Goal: Task Accomplishment & Management: Complete application form

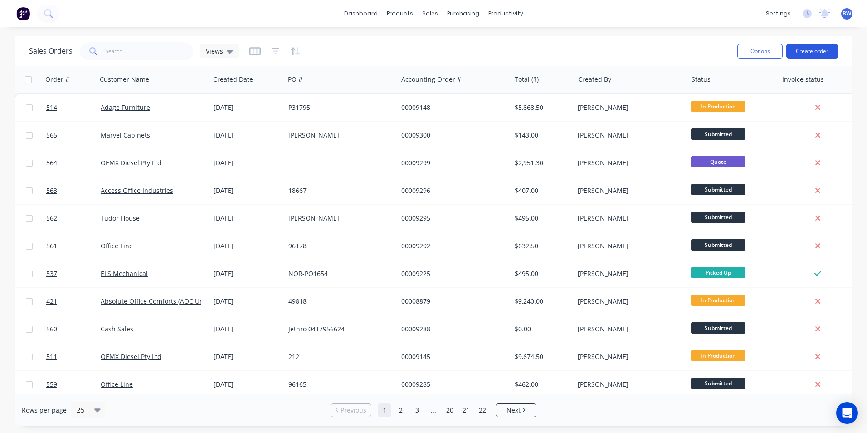
click at [825, 48] on button "Create order" at bounding box center [813, 51] width 52 height 15
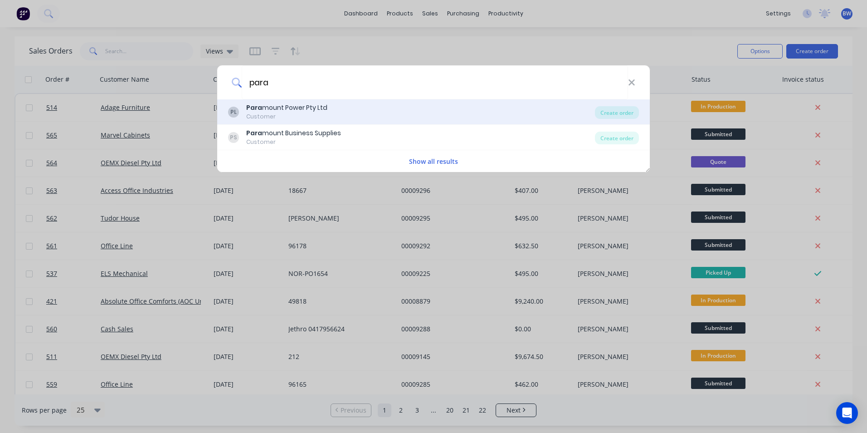
type input "para"
click at [325, 111] on div "Para mount Power Pty Ltd" at bounding box center [286, 108] width 81 height 10
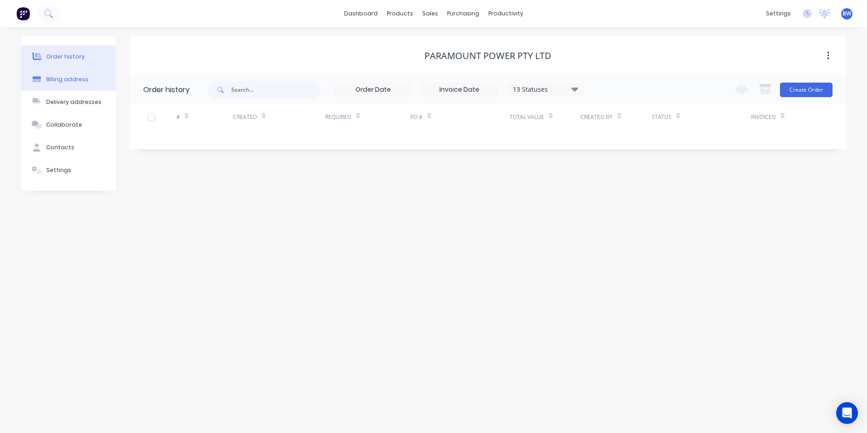
click at [73, 83] on div "Billing address" at bounding box center [67, 79] width 42 height 8
select select "AU"
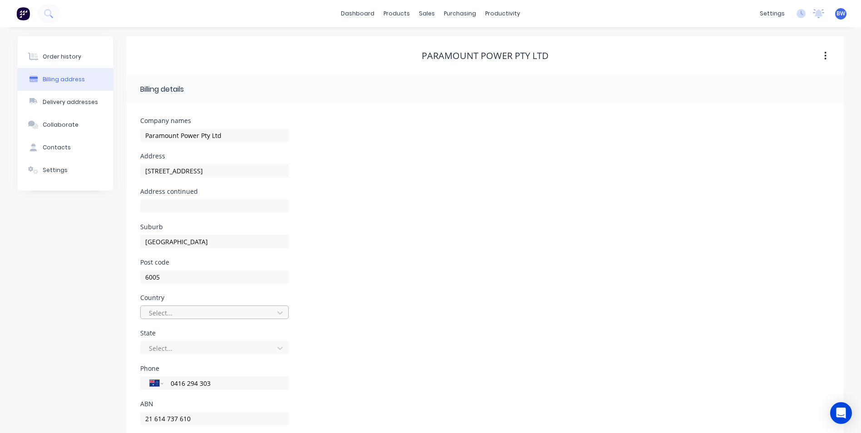
click at [199, 315] on div "Select..." at bounding box center [214, 312] width 148 height 14
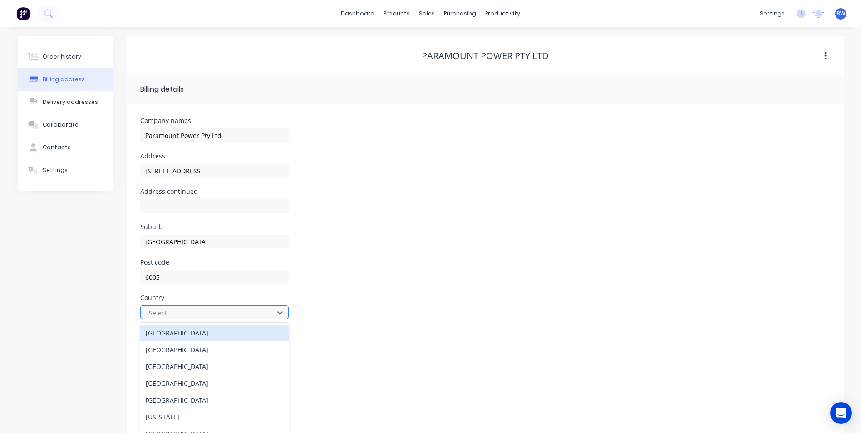
scroll to position [21, 0]
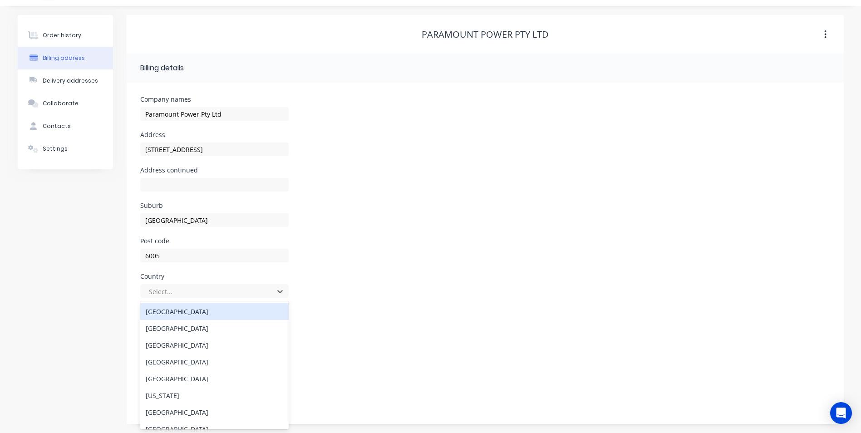
click at [199, 310] on div "[GEOGRAPHIC_DATA]" at bounding box center [214, 311] width 148 height 17
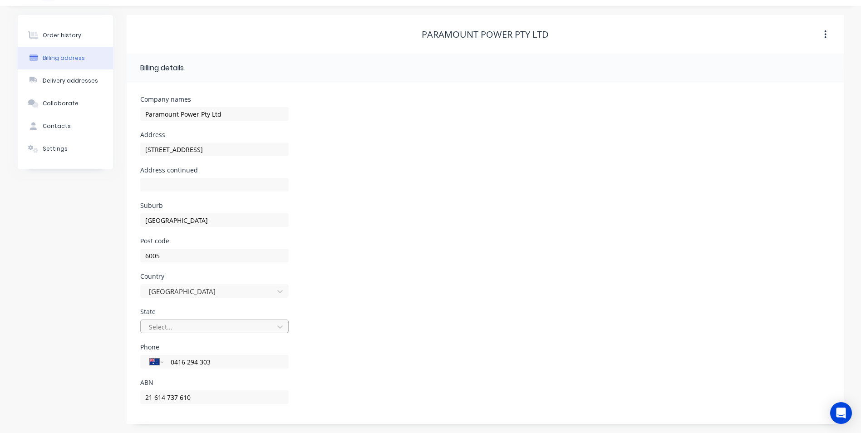
click at [200, 325] on div at bounding box center [208, 326] width 121 height 11
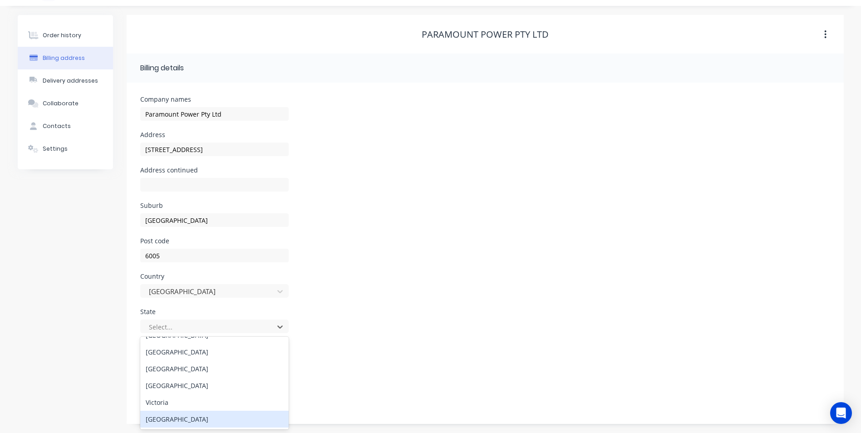
click at [212, 413] on div "[GEOGRAPHIC_DATA]" at bounding box center [214, 419] width 148 height 17
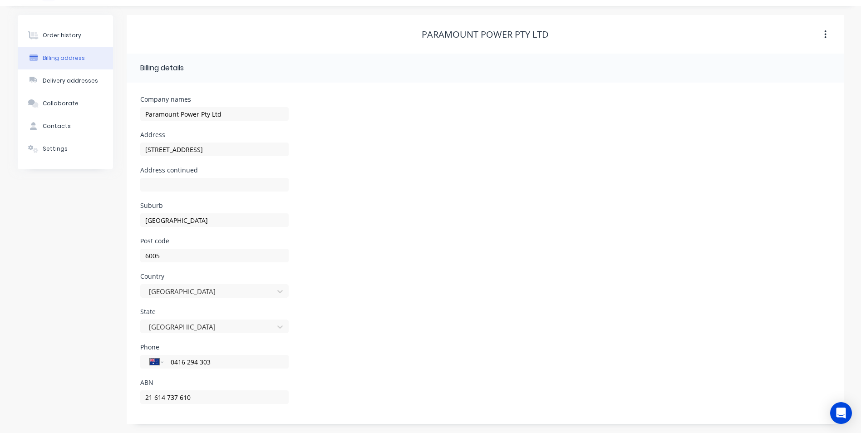
scroll to position [0, 0]
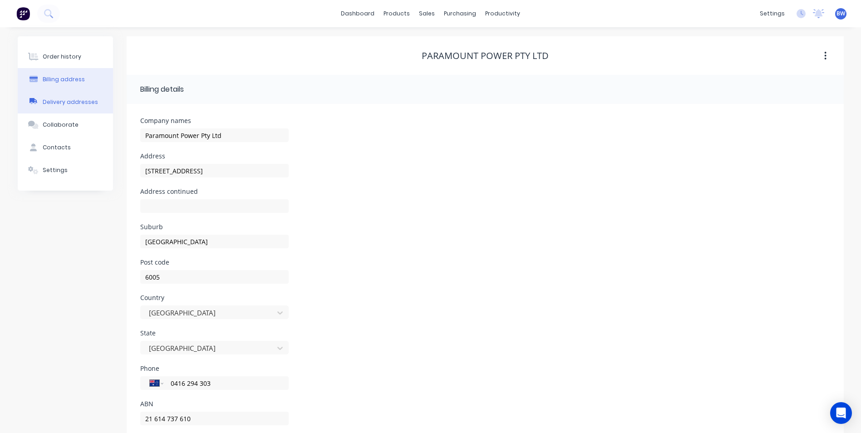
click at [95, 101] on button "Delivery addresses" at bounding box center [65, 102] width 95 height 23
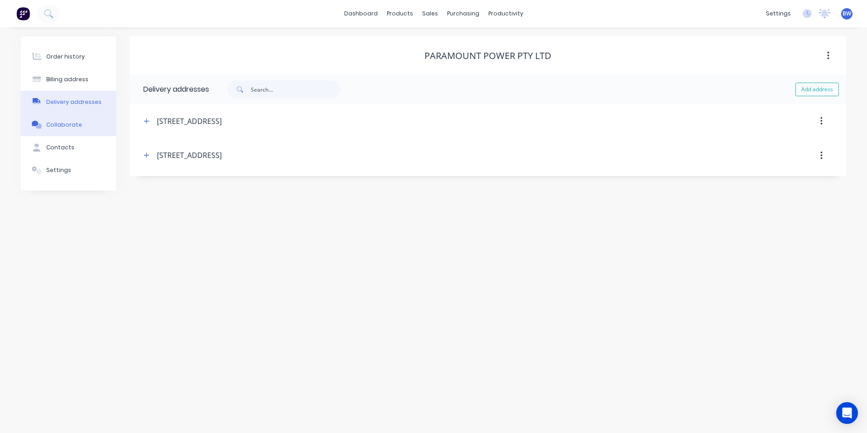
click at [78, 119] on button "Collaborate" at bounding box center [68, 124] width 95 height 23
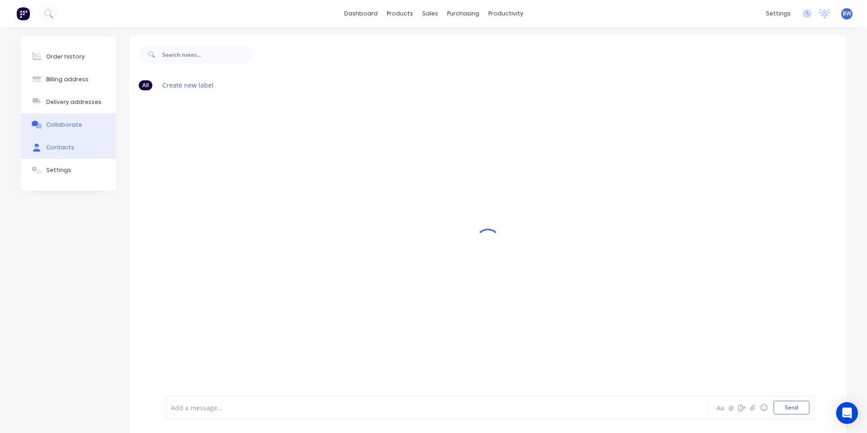
click at [72, 149] on button "Contacts" at bounding box center [68, 147] width 95 height 23
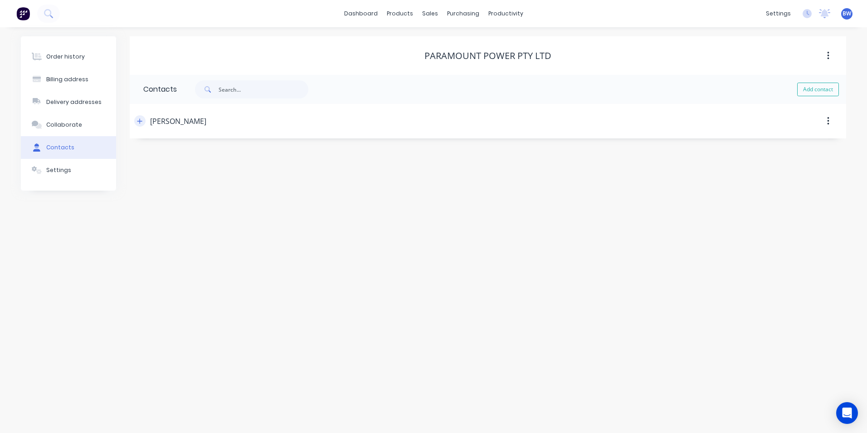
click at [136, 122] on button "button" at bounding box center [139, 120] width 11 height 11
click at [73, 174] on button "Settings" at bounding box center [68, 170] width 95 height 23
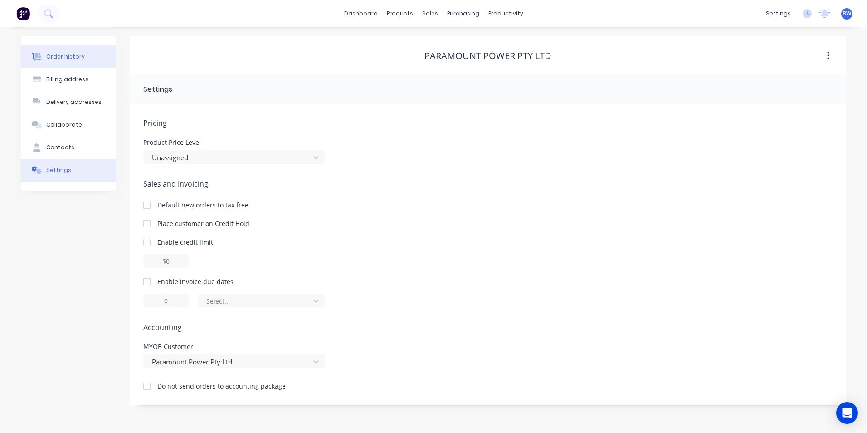
click at [67, 56] on div "Order history" at bounding box center [65, 57] width 39 height 8
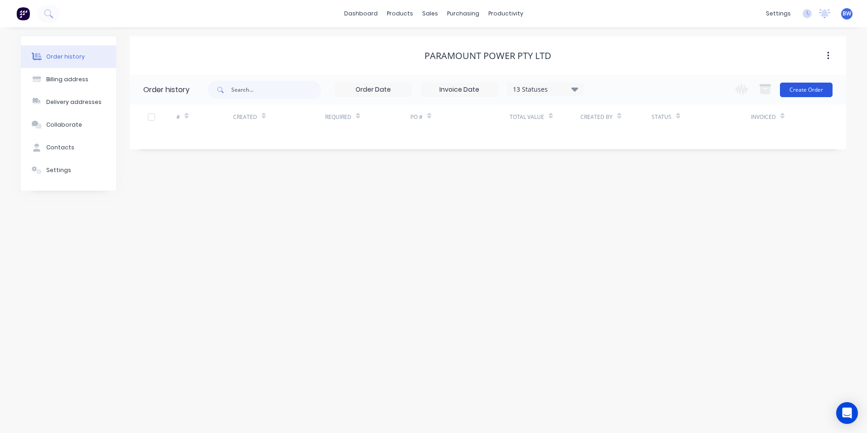
click at [829, 92] on button "Create Order" at bounding box center [806, 90] width 53 height 15
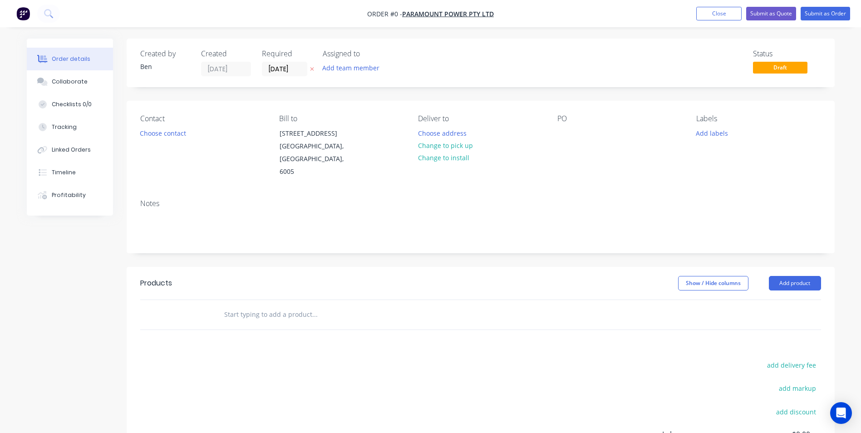
click at [314, 68] on button "button" at bounding box center [312, 69] width 10 height 10
click at [448, 136] on button "Choose address" at bounding box center [442, 133] width 58 height 12
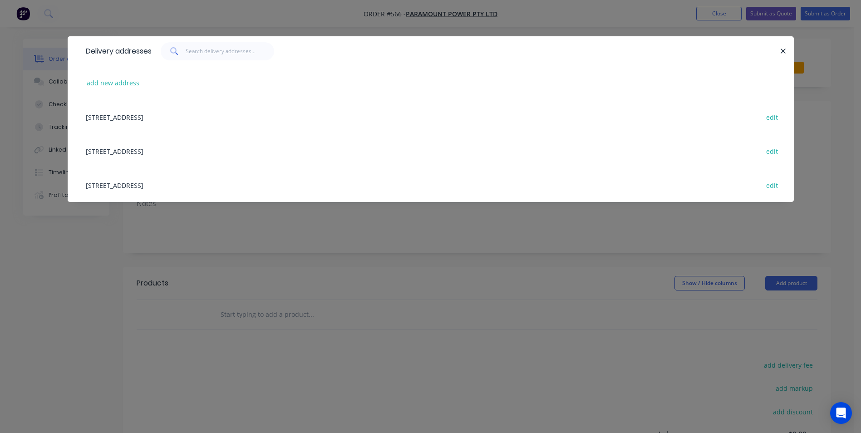
click at [250, 117] on div "[STREET_ADDRESS] edit" at bounding box center [430, 117] width 699 height 34
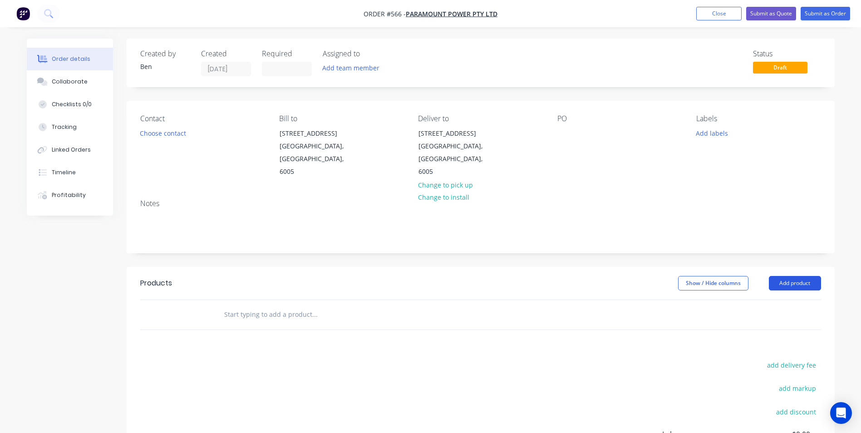
click at [784, 276] on button "Add product" at bounding box center [794, 283] width 52 height 15
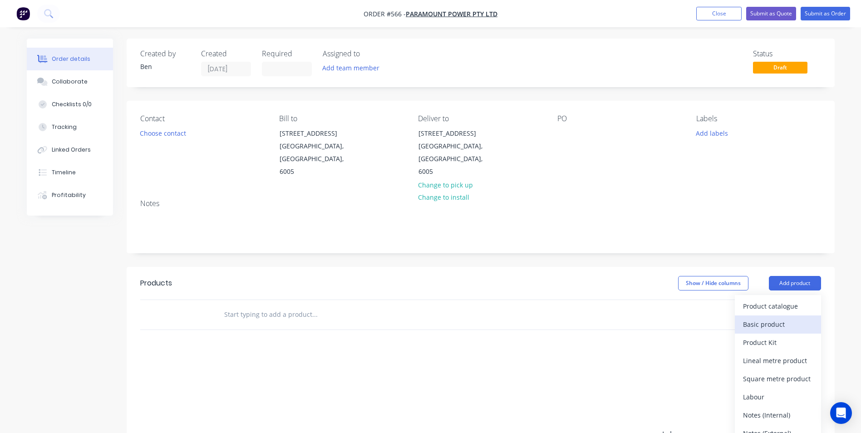
click at [773, 318] on div "Basic product" at bounding box center [778, 324] width 70 height 13
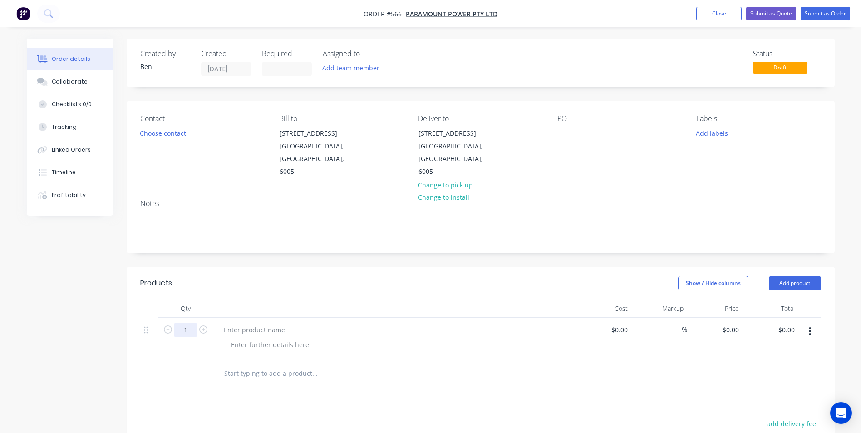
click at [194, 323] on input "1" at bounding box center [186, 330] width 24 height 14
type input "100"
click at [222, 323] on div at bounding box center [254, 329] width 76 height 13
click at [385, 323] on div "Supply, fabricate and Powdercoat Electrical Box stand" at bounding box center [305, 329] width 178 height 13
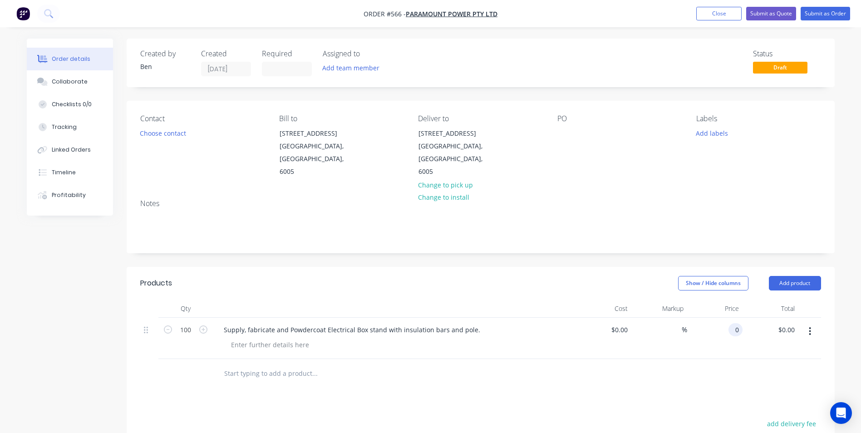
click at [732, 323] on input "0" at bounding box center [737, 329] width 10 height 13
type input "$495.00"
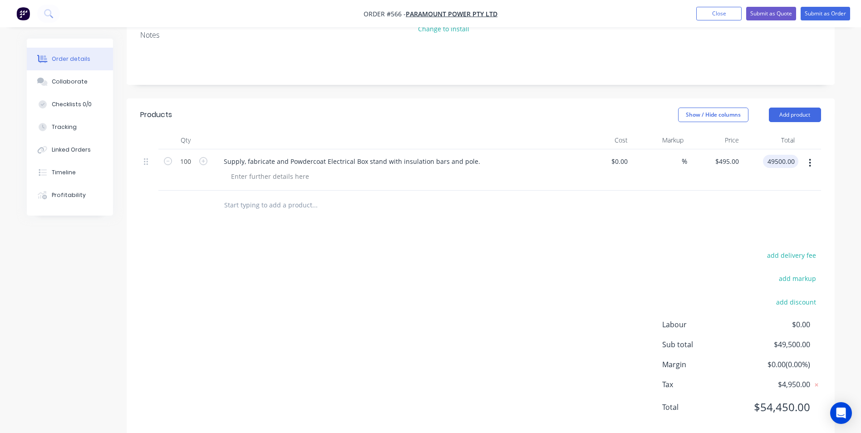
scroll to position [174, 0]
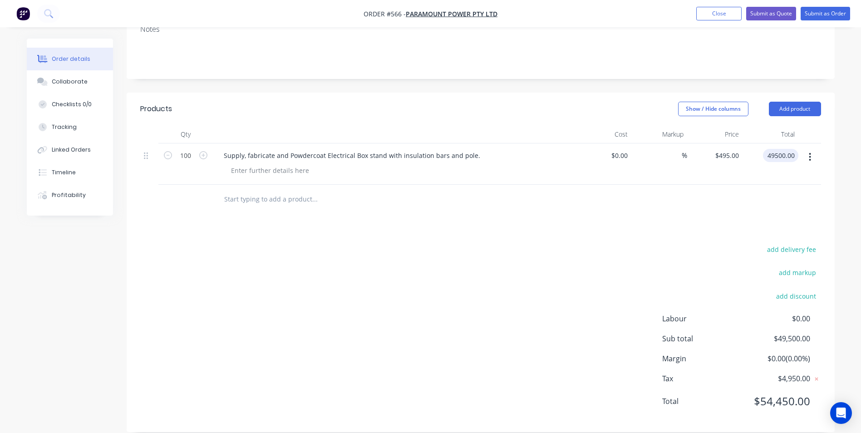
type input "$49,500.00"
click at [575, 323] on div "add delivery fee add markup add discount Labour $0.00 Sub total $49,500.00 Marg…" at bounding box center [480, 330] width 680 height 175
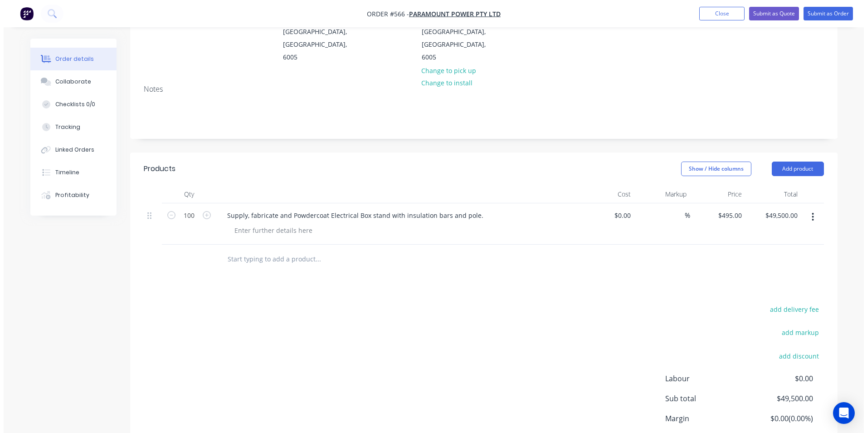
scroll to position [0, 0]
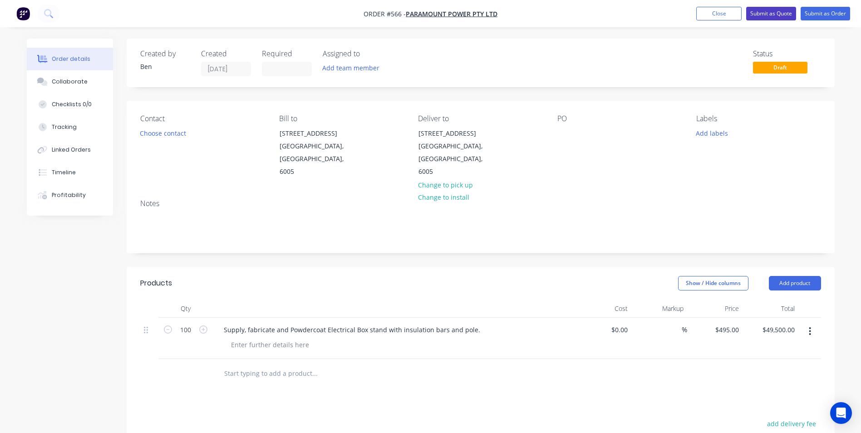
click at [765, 10] on button "Submit as Quote" at bounding box center [771, 14] width 50 height 14
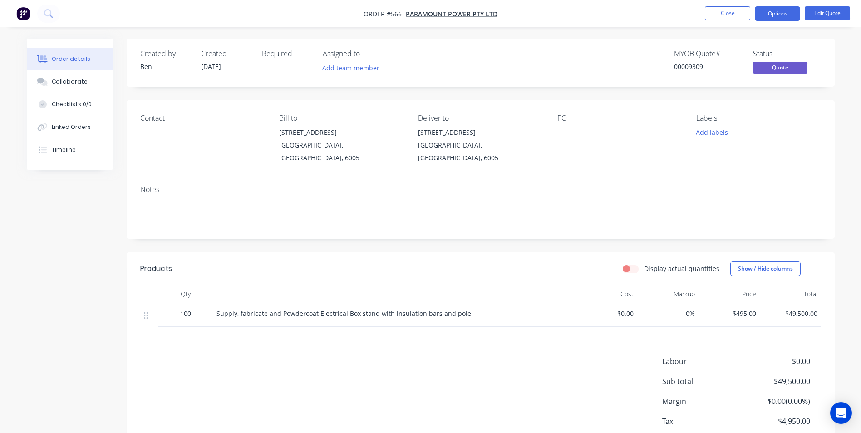
click at [765, 10] on button "Options" at bounding box center [776, 13] width 45 height 15
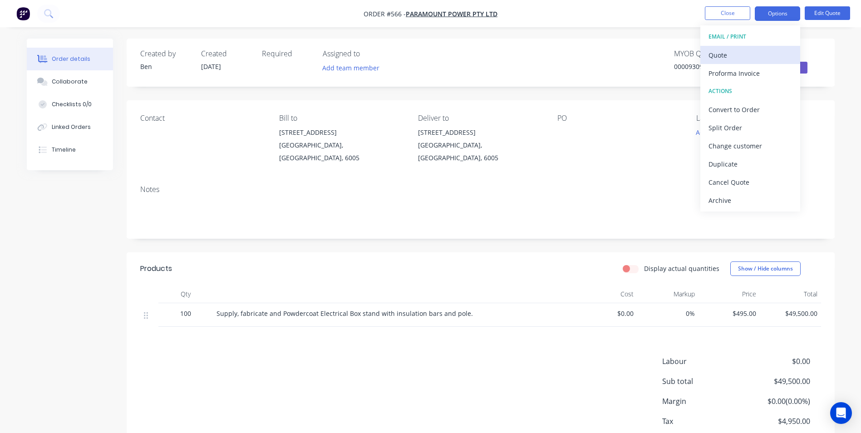
click at [735, 49] on div "Quote" at bounding box center [749, 55] width 83 height 13
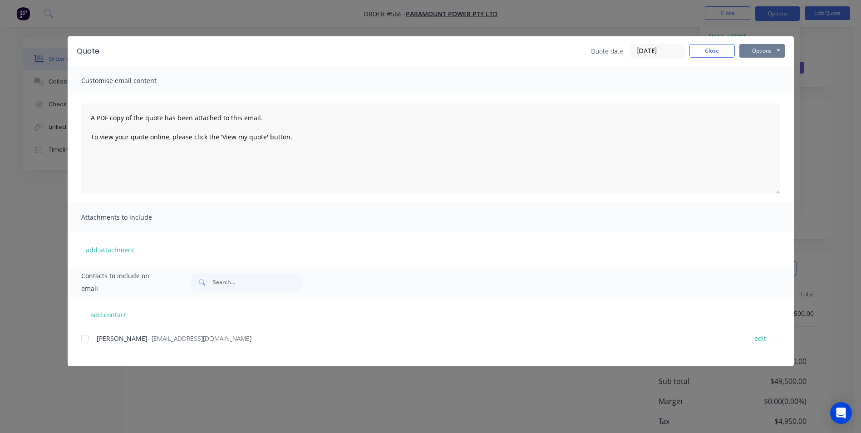
click at [766, 54] on button "Options" at bounding box center [761, 51] width 45 height 14
click at [758, 72] on button "Preview" at bounding box center [768, 66] width 58 height 15
click at [729, 52] on button "Close" at bounding box center [711, 51] width 45 height 14
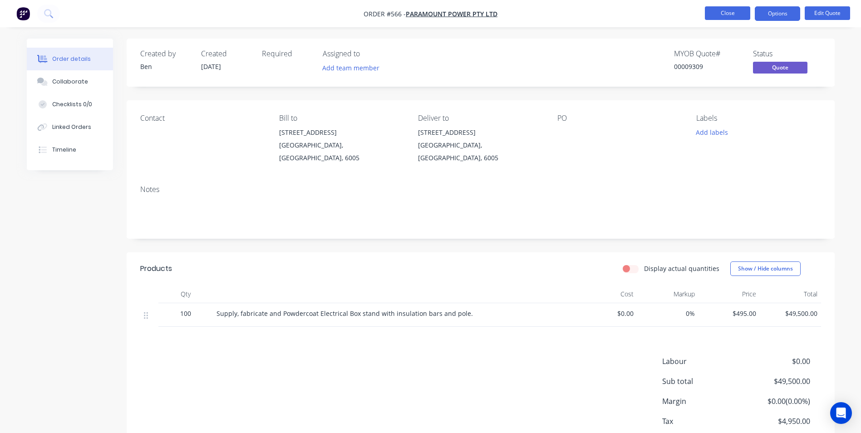
click at [731, 16] on button "Close" at bounding box center [726, 13] width 45 height 14
